Goal: Check status: Check status

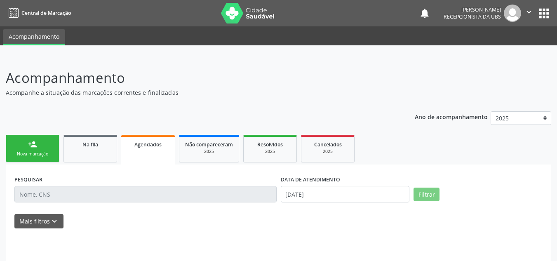
scroll to position [8, 0]
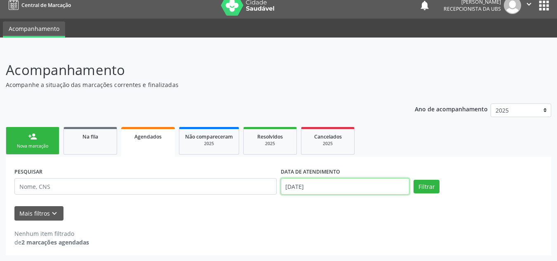
click at [327, 184] on input "[DATE]" at bounding box center [345, 186] width 129 height 16
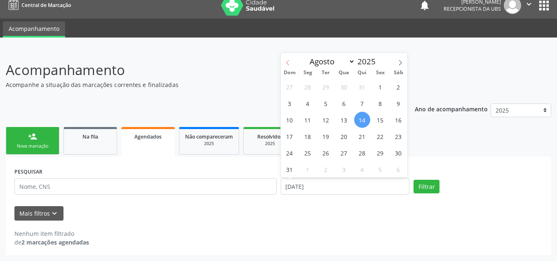
click at [291, 63] on span at bounding box center [288, 60] width 14 height 14
select select "6"
click at [329, 88] on span "1" at bounding box center [326, 87] width 16 height 16
type input "[DATE]"
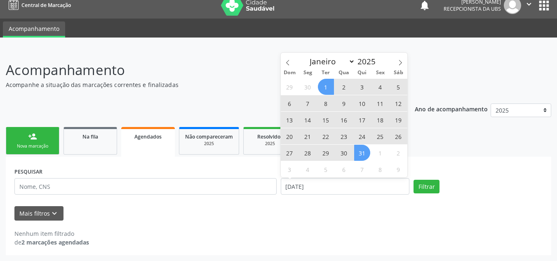
click at [365, 151] on span "31" at bounding box center [362, 153] width 16 height 16
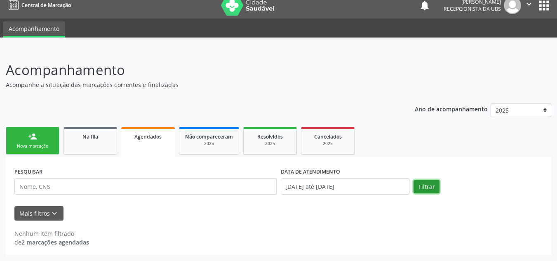
click at [417, 184] on button "Filtrar" at bounding box center [426, 187] width 26 height 14
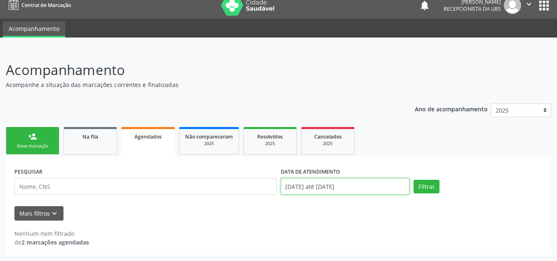
click at [380, 185] on input "[DATE] até [DATE]" at bounding box center [345, 186] width 129 height 16
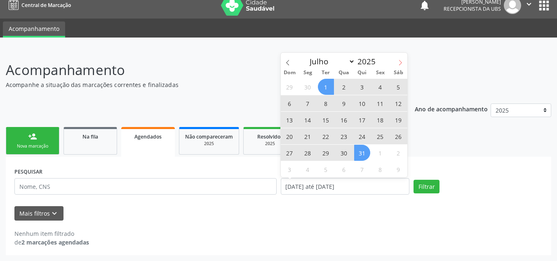
click at [399, 60] on icon at bounding box center [400, 63] width 6 height 6
select select "7"
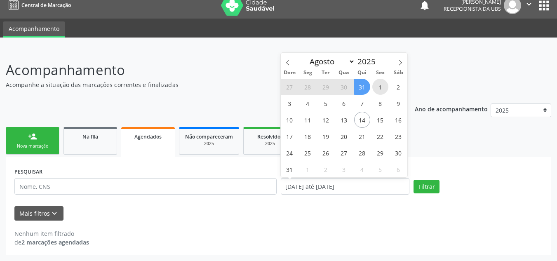
click at [383, 83] on span "1" at bounding box center [380, 87] width 16 height 16
type input "[DATE]"
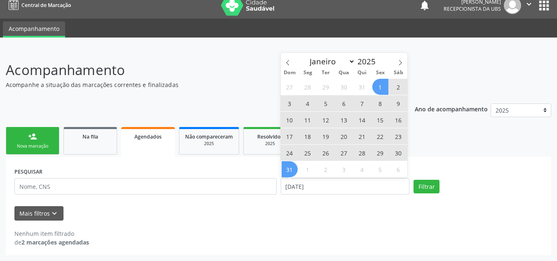
click at [288, 169] on span "31" at bounding box center [290, 169] width 16 height 16
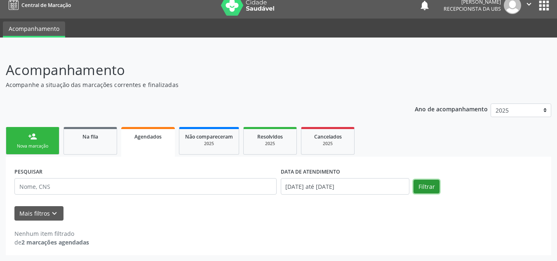
click at [426, 181] on button "Filtrar" at bounding box center [426, 187] width 26 height 14
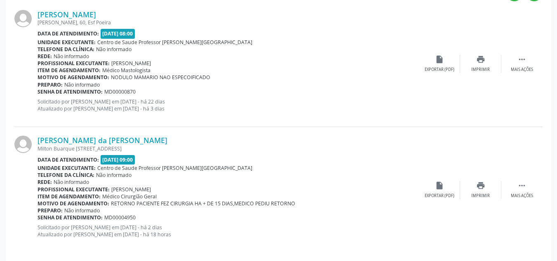
scroll to position [259, 0]
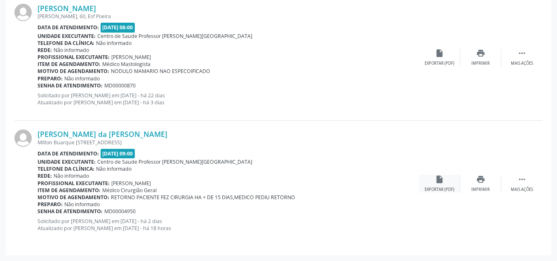
click at [455, 182] on div "insert_drive_file Exportar (PDF)" at bounding box center [439, 184] width 41 height 18
click at [519, 188] on div "Mais ações" at bounding box center [522, 190] width 22 height 6
click at [392, 189] on div "Imprimir" at bounding box center [398, 190] width 19 height 6
click at [352, 190] on div "Exportar (PDF)" at bounding box center [357, 190] width 30 height 6
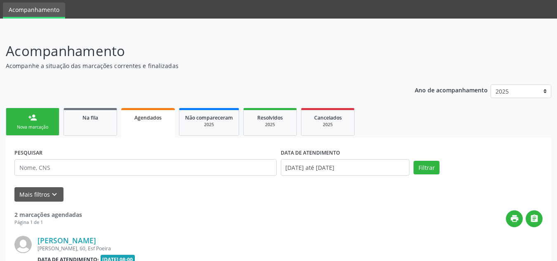
scroll to position [41, 0]
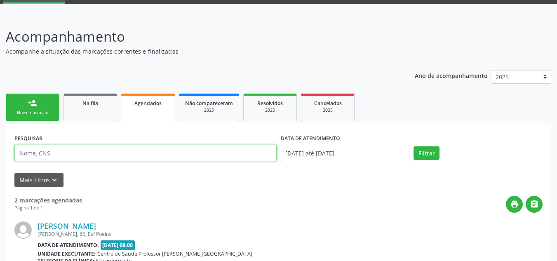
click at [112, 155] on input "text" at bounding box center [145, 153] width 262 height 16
type input "2092616843000073"
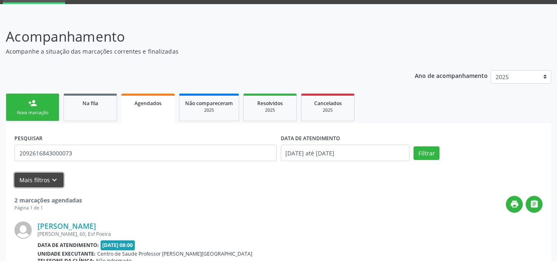
click at [38, 184] on button "Mais filtros keyboard_arrow_down" at bounding box center [38, 180] width 49 height 14
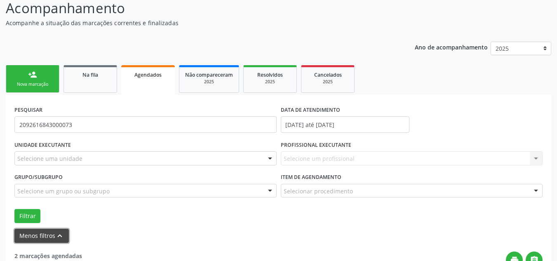
scroll to position [82, 0]
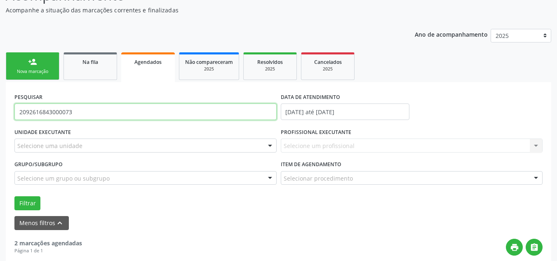
click at [92, 110] on input "2092616843000073" at bounding box center [145, 111] width 262 height 16
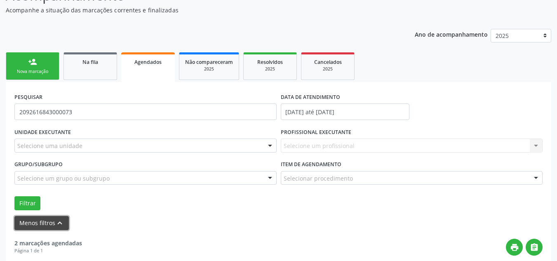
click at [63, 219] on icon "keyboard_arrow_up" at bounding box center [59, 222] width 9 height 9
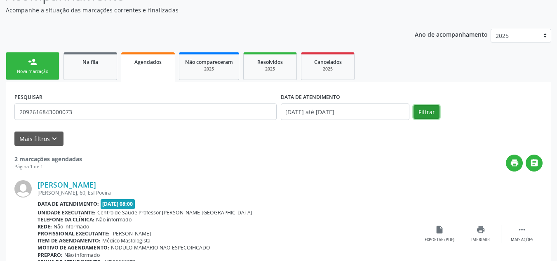
click at [429, 115] on button "Filtrar" at bounding box center [426, 112] width 26 height 14
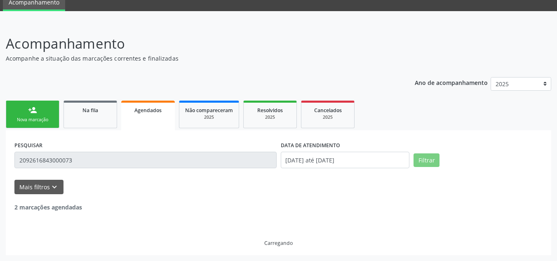
scroll to position [8, 0]
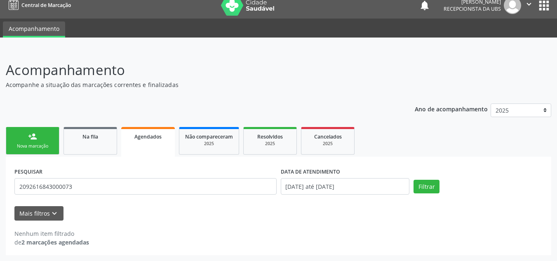
click at [66, 240] on strong "2 marcações agendadas" at bounding box center [55, 242] width 68 height 8
click at [58, 216] on button "Mais filtros keyboard_arrow_down" at bounding box center [38, 213] width 49 height 14
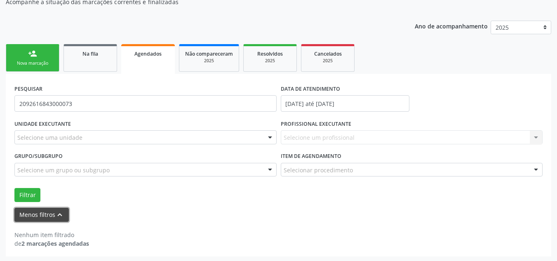
scroll to position [92, 0]
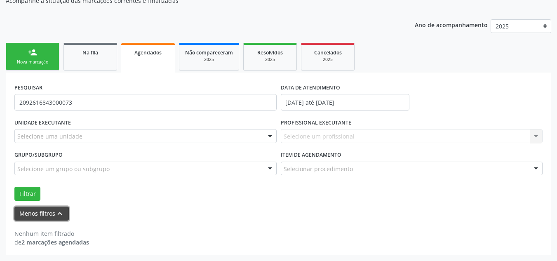
click at [59, 215] on icon "keyboard_arrow_up" at bounding box center [59, 213] width 9 height 9
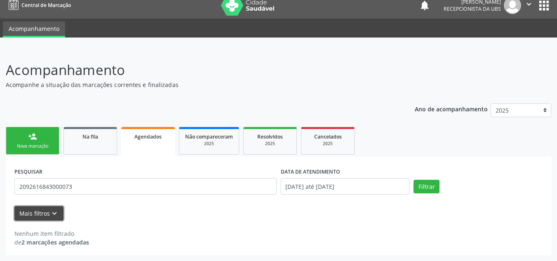
scroll to position [8, 0]
click at [82, 140] on span "Na fila" at bounding box center [90, 136] width 16 height 7
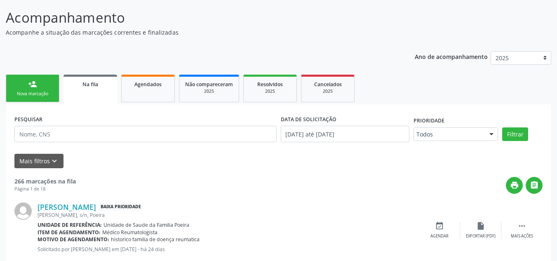
scroll to position [34, 0]
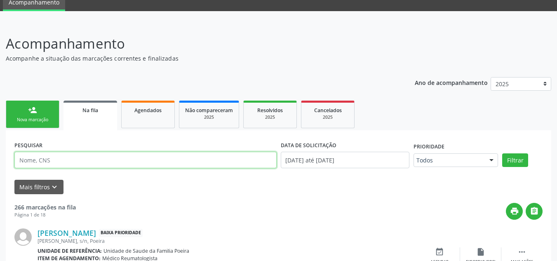
click at [167, 157] on input "text" at bounding box center [145, 160] width 262 height 16
type input "209261684300007"
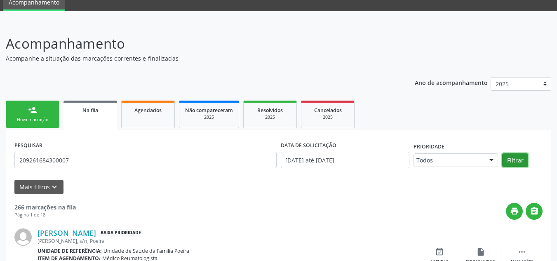
click at [521, 157] on button "Filtrar" at bounding box center [515, 160] width 26 height 14
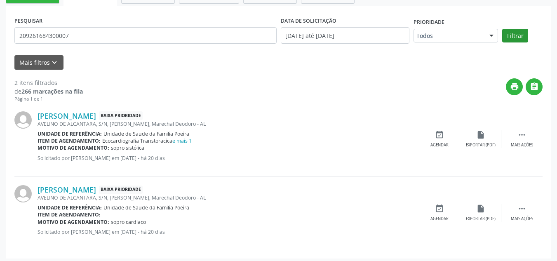
scroll to position [162, 0]
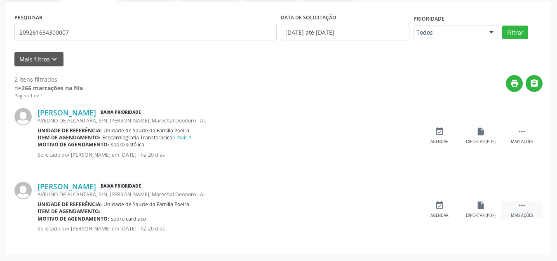
click at [527, 207] on div " Mais ações" at bounding box center [521, 210] width 41 height 18
click at [373, 207] on div "insert_drive_file Exportar (PDF)" at bounding box center [356, 210] width 41 height 18
click at [528, 216] on div "Menos ações" at bounding box center [522, 216] width 26 height 6
click at [528, 216] on div "Mais ações" at bounding box center [522, 216] width 22 height 6
click at [473, 128] on div "insert_drive_file Exportar (PDF)" at bounding box center [480, 136] width 41 height 18
